Goal: Understand process/instructions: Learn how to perform a task or action

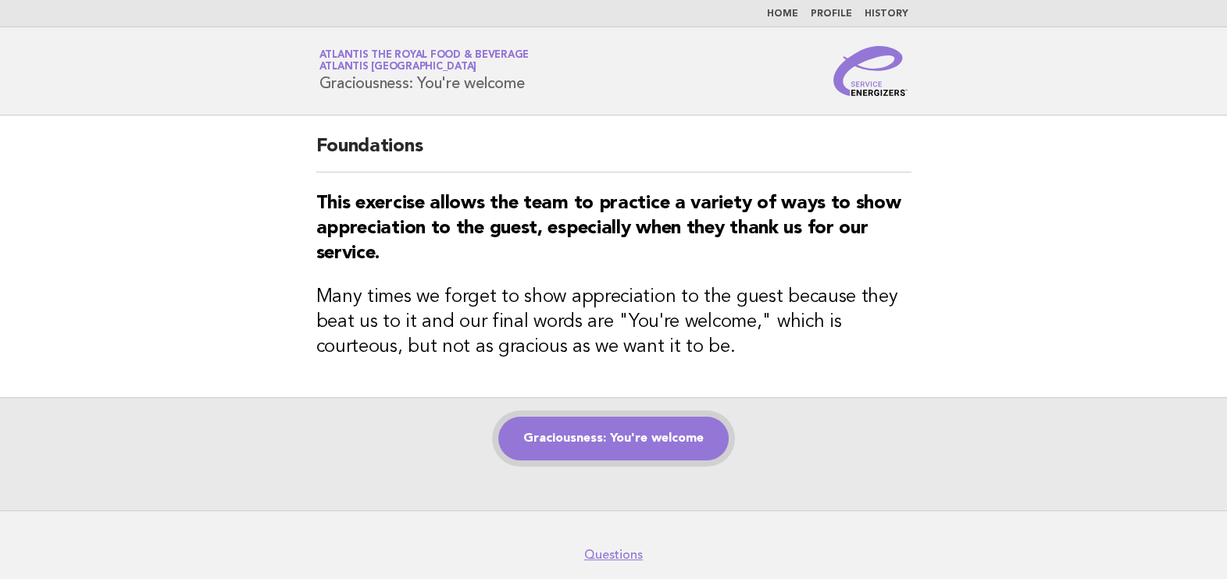
click at [648, 446] on link "Graciousness: You're welcome" at bounding box center [613, 439] width 230 height 44
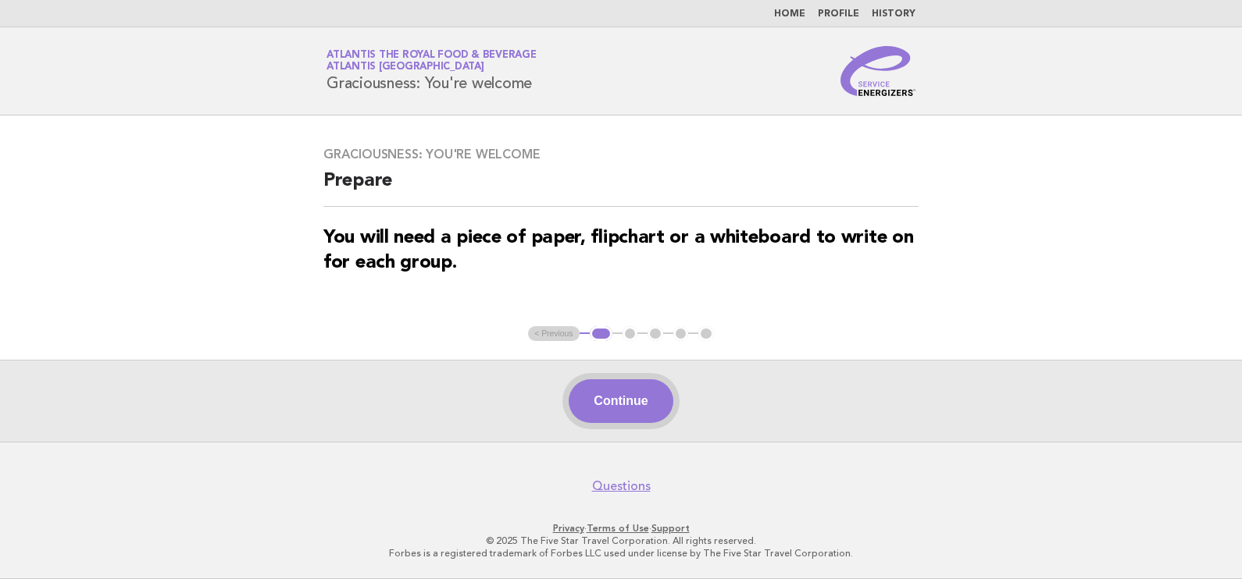
click at [648, 414] on button "Continue" at bounding box center [620, 402] width 104 height 44
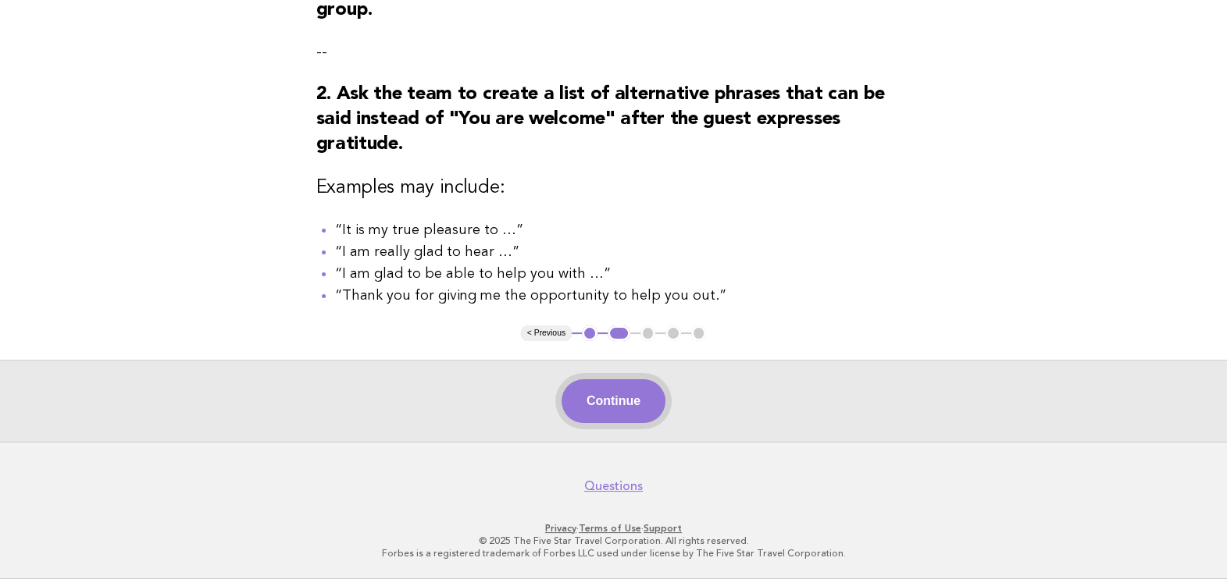
click at [643, 394] on button "Continue" at bounding box center [613, 402] width 104 height 44
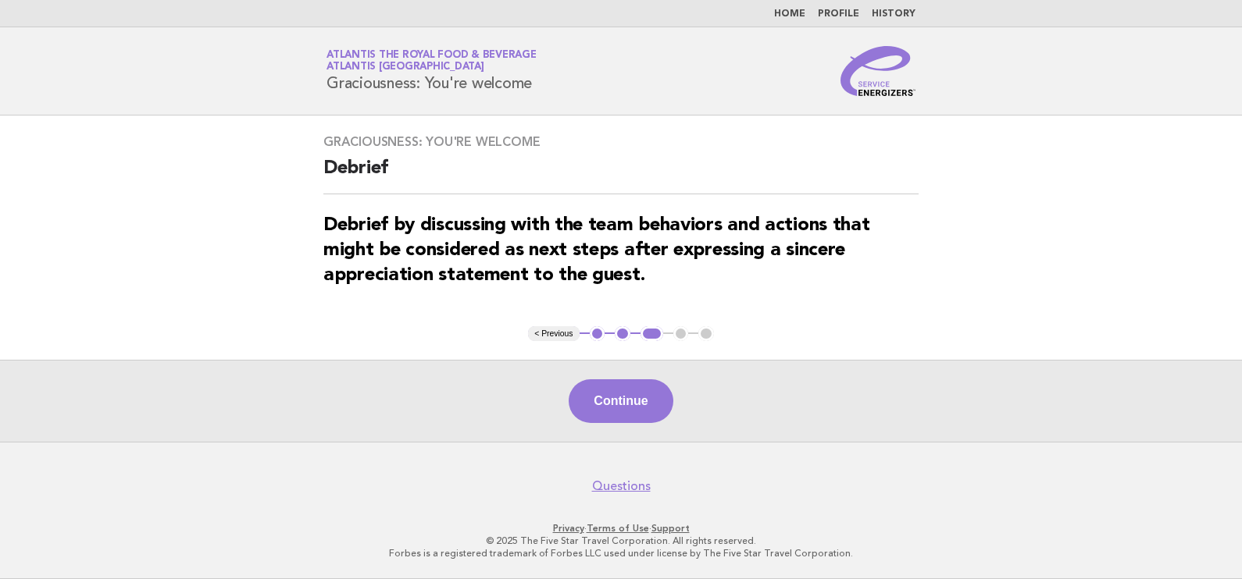
click at [665, 394] on button "Continue" at bounding box center [620, 402] width 104 height 44
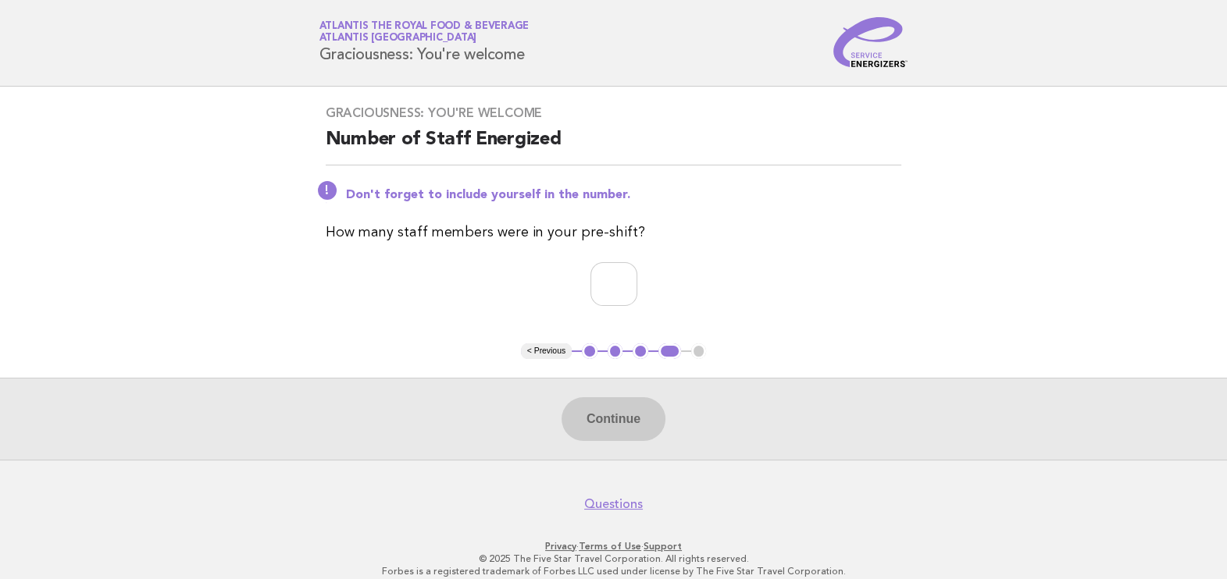
scroll to position [45, 0]
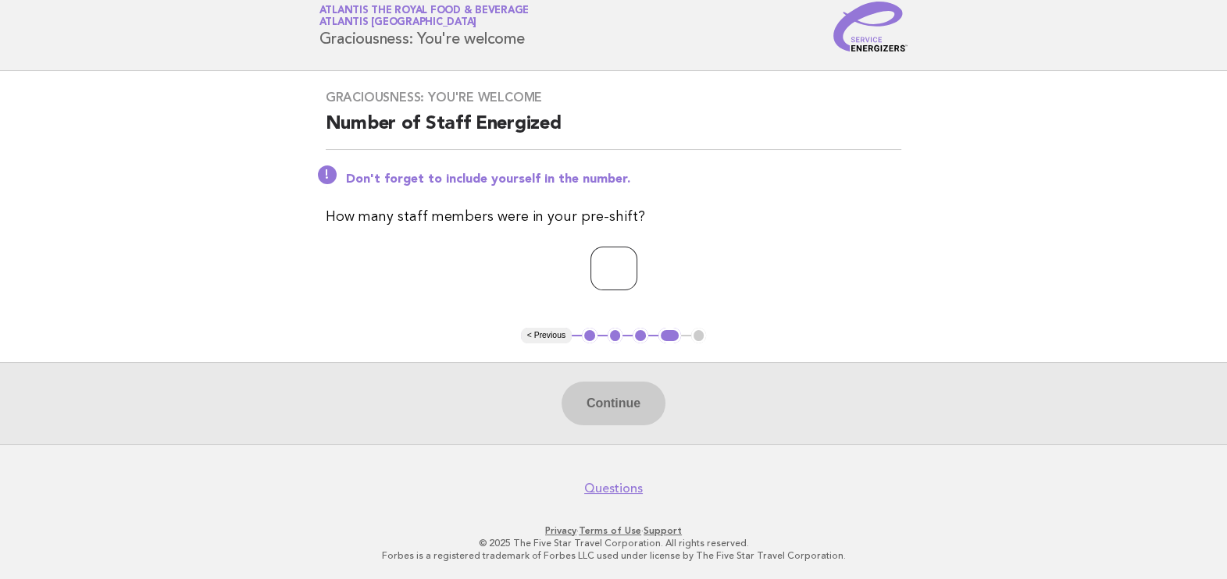
click at [609, 272] on input "number" at bounding box center [613, 269] width 47 height 44
type input "**"
click at [635, 415] on button "Continue" at bounding box center [613, 404] width 104 height 44
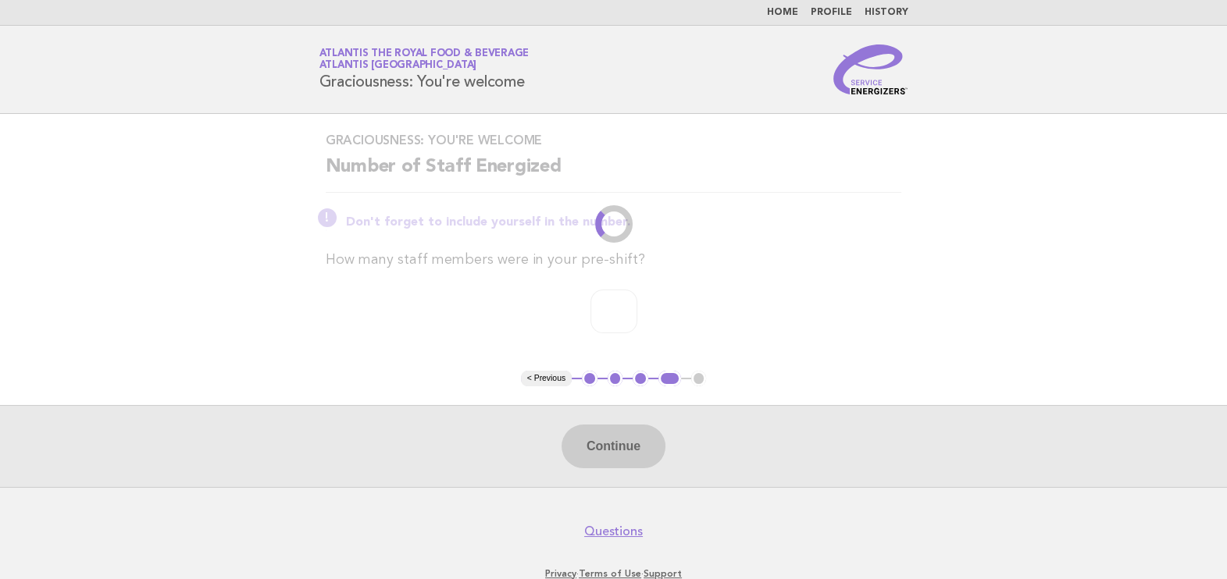
scroll to position [0, 0]
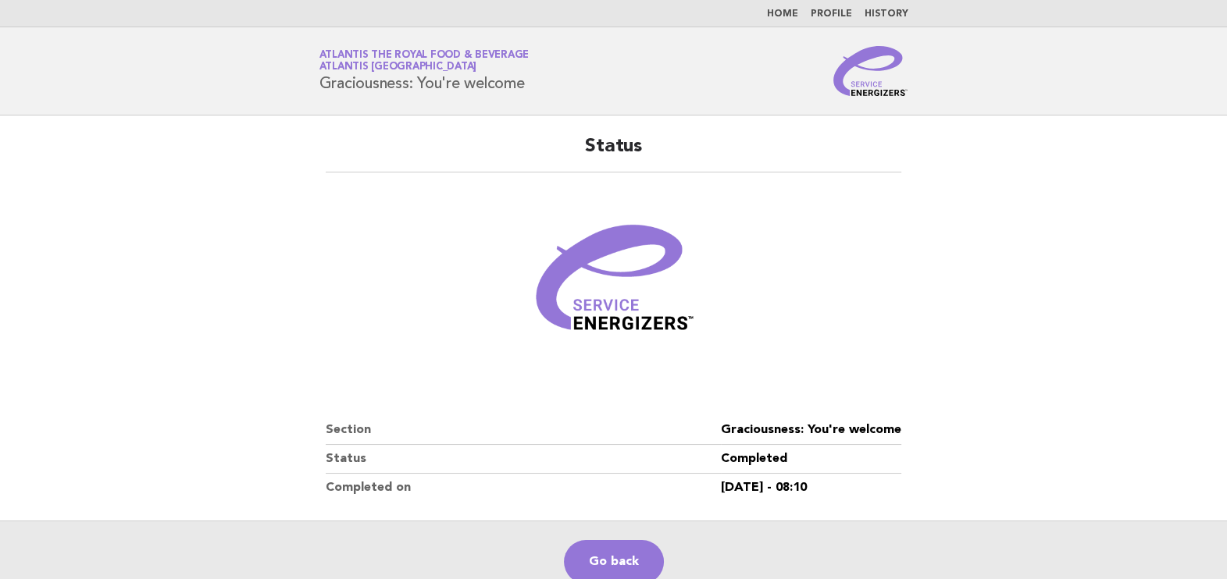
click at [773, 12] on link "Home" at bounding box center [782, 13] width 31 height 9
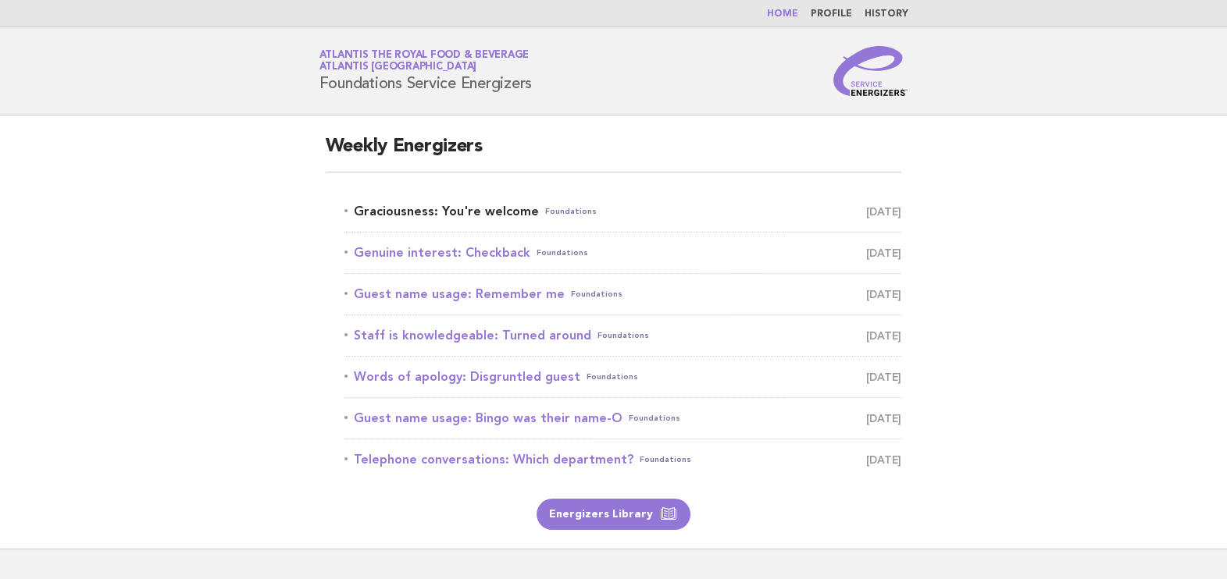
click at [501, 215] on link "Graciousness: You're welcome Foundations [DATE]" at bounding box center [623, 212] width 558 height 22
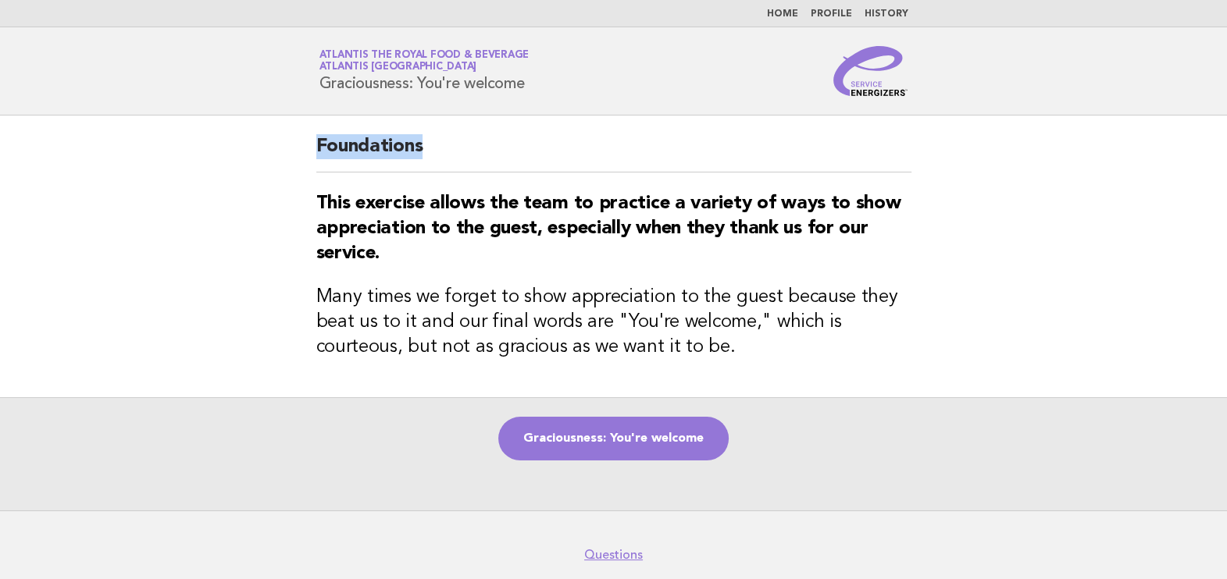
drag, startPoint x: 316, startPoint y: 150, endPoint x: 439, endPoint y: 150, distance: 122.6
click at [439, 150] on h2 "Foundations" at bounding box center [613, 153] width 595 height 38
copy h2 "Foundations"
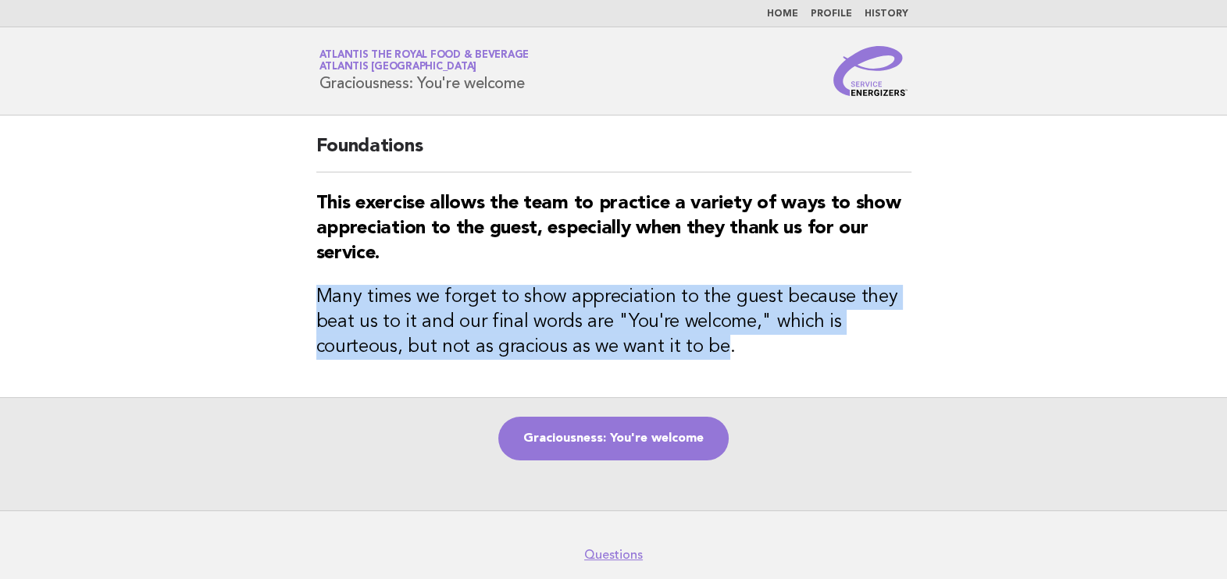
drag, startPoint x: 316, startPoint y: 301, endPoint x: 722, endPoint y: 349, distance: 408.2
click at [722, 349] on h3 "Many times we forget to show appreciation to the guest because they beat us to …" at bounding box center [613, 322] width 595 height 75
drag, startPoint x: 722, startPoint y: 349, endPoint x: 526, endPoint y: 349, distance: 196.0
click at [526, 349] on h3 "Many times we forget to show appreciation to the guest because they beat us to …" at bounding box center [613, 322] width 595 height 75
click at [620, 282] on div "Foundations This exercise allows the team to practice a variety of ways to show…" at bounding box center [614, 257] width 633 height 282
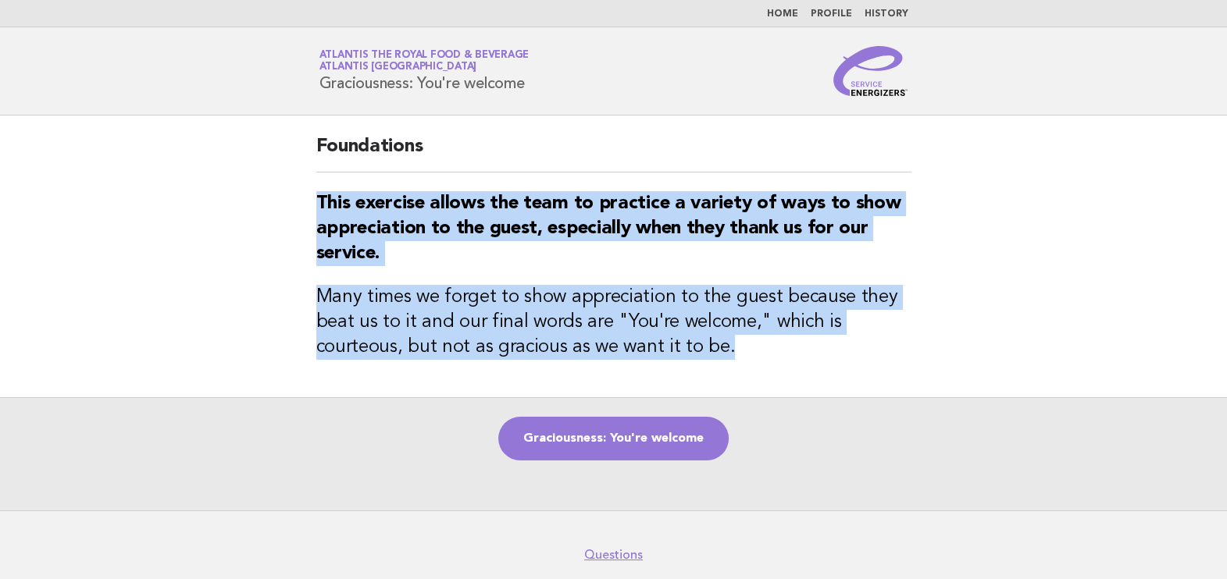
drag, startPoint x: 319, startPoint y: 198, endPoint x: 746, endPoint y: 351, distance: 454.0
click at [746, 351] on div "Foundations This exercise allows the team to practice a variety of ways to show…" at bounding box center [614, 257] width 633 height 282
copy div "This exercise allows the team to practice a variety of ways to show appreciatio…"
click at [746, 351] on h3 "Many times we forget to show appreciation to the guest because they beat us to …" at bounding box center [613, 322] width 595 height 75
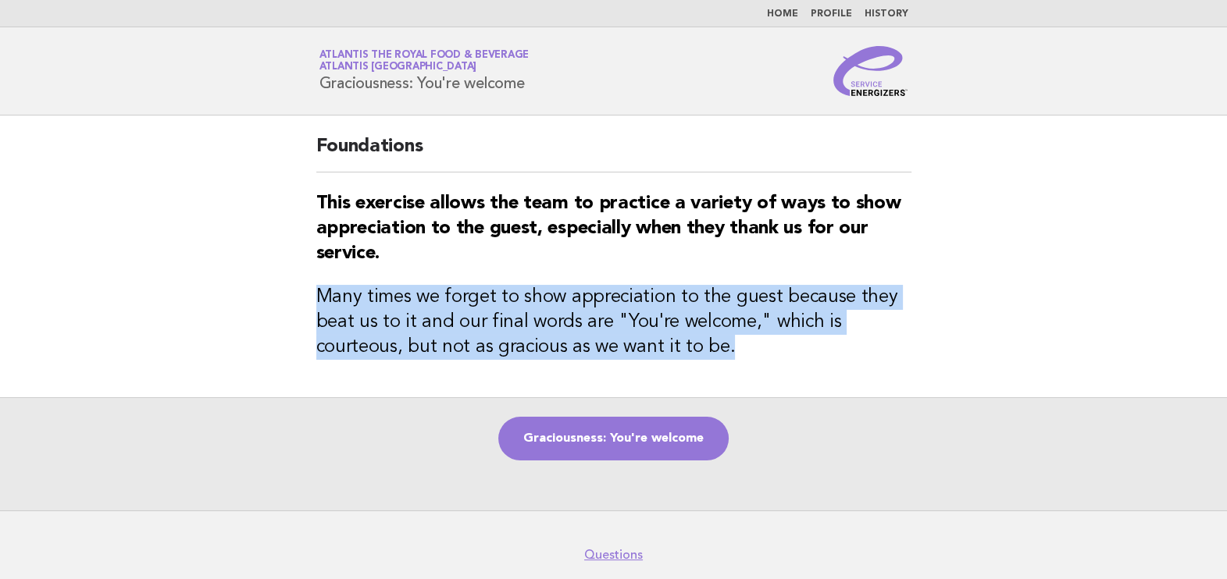
drag, startPoint x: 746, startPoint y: 354, endPoint x: 301, endPoint y: 291, distance: 449.5
click at [301, 291] on div "Foundations This exercise allows the team to practice a variety of ways to show…" at bounding box center [614, 257] width 633 height 282
copy h3 "Many times we forget to show appreciation to the guest because they beat us to …"
